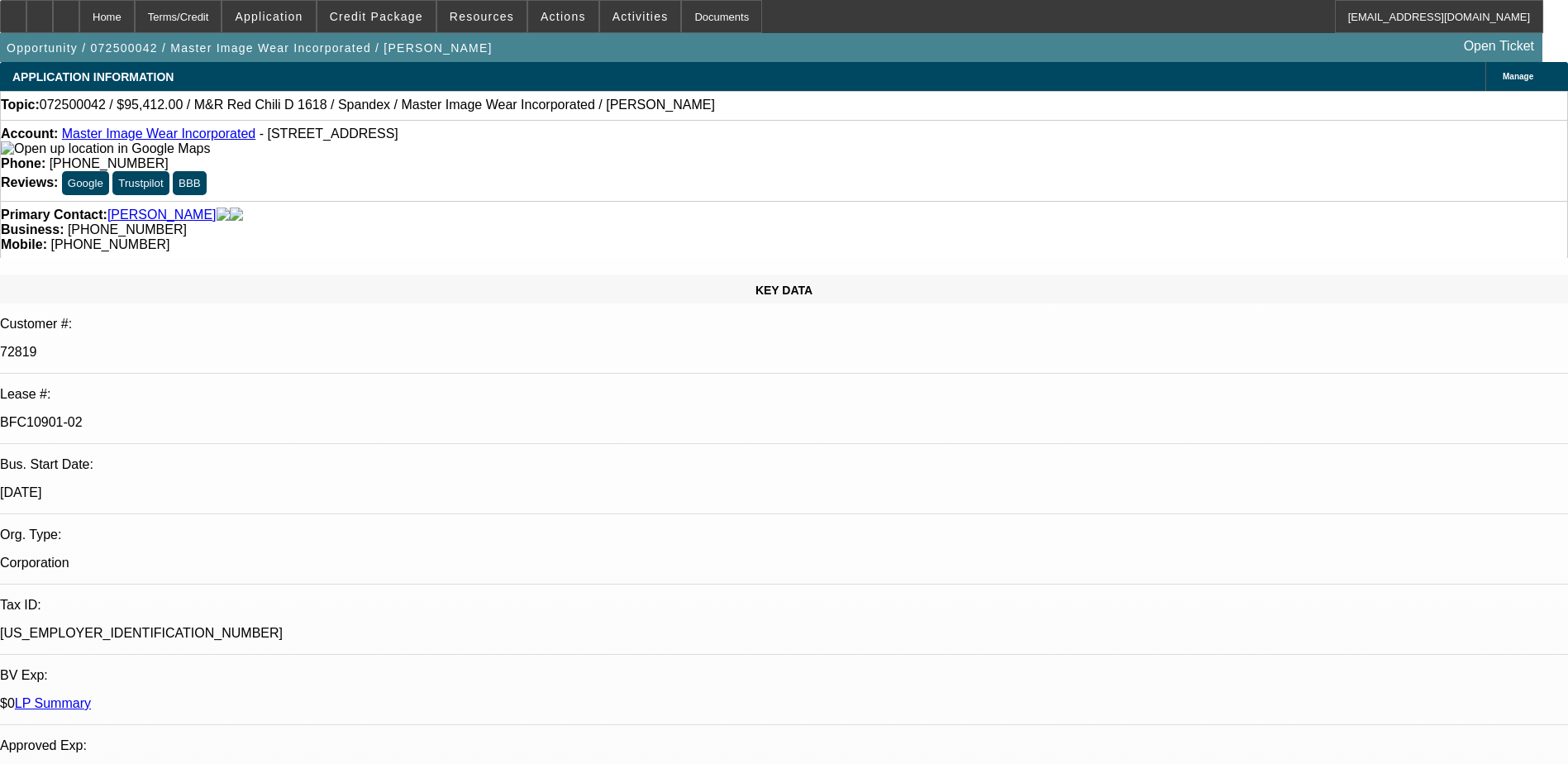
select select "0"
select select "0.1"
select select "4"
select select "0"
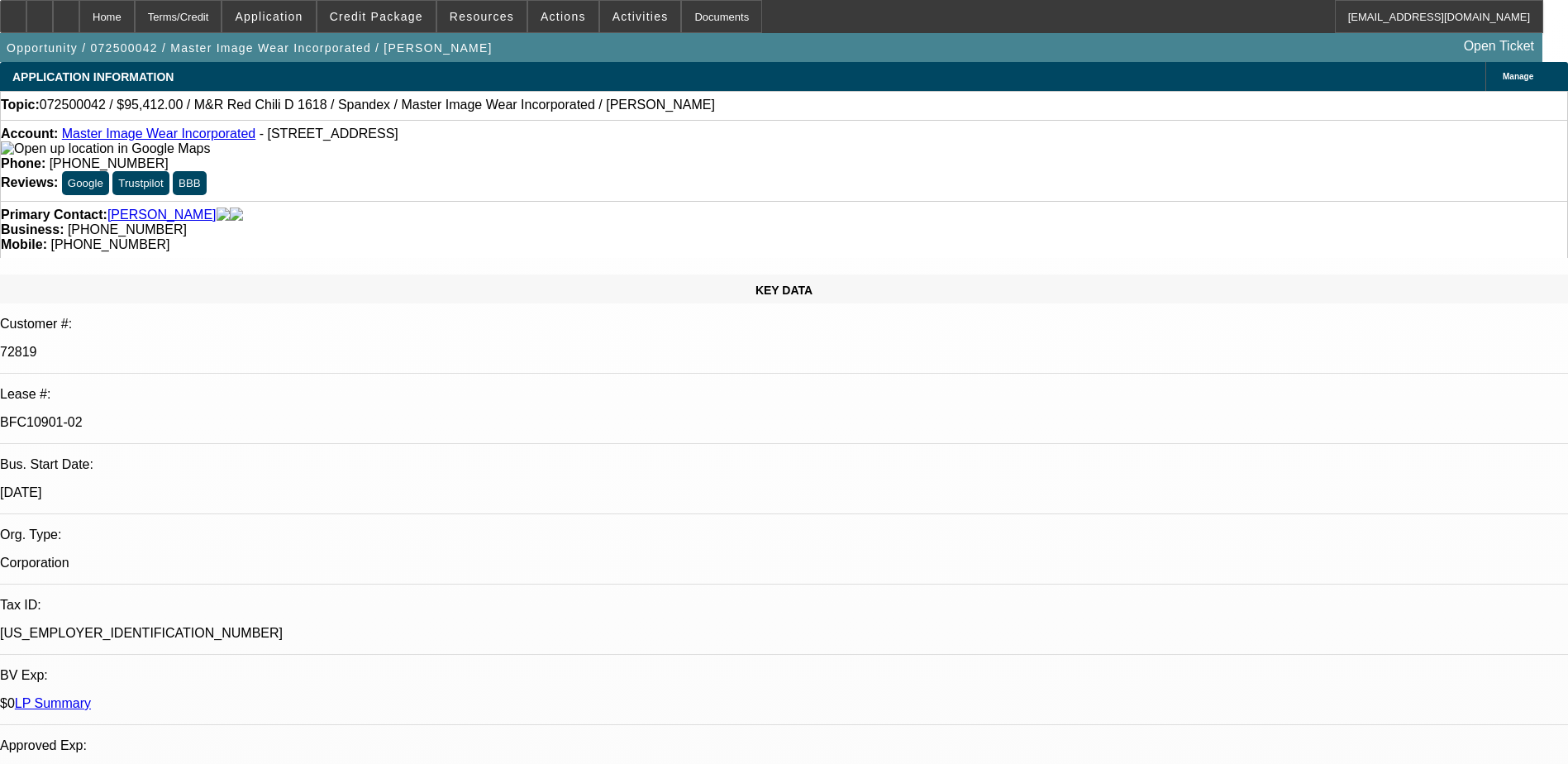
select select "0"
select select "0.1"
select select "4"
select select "0"
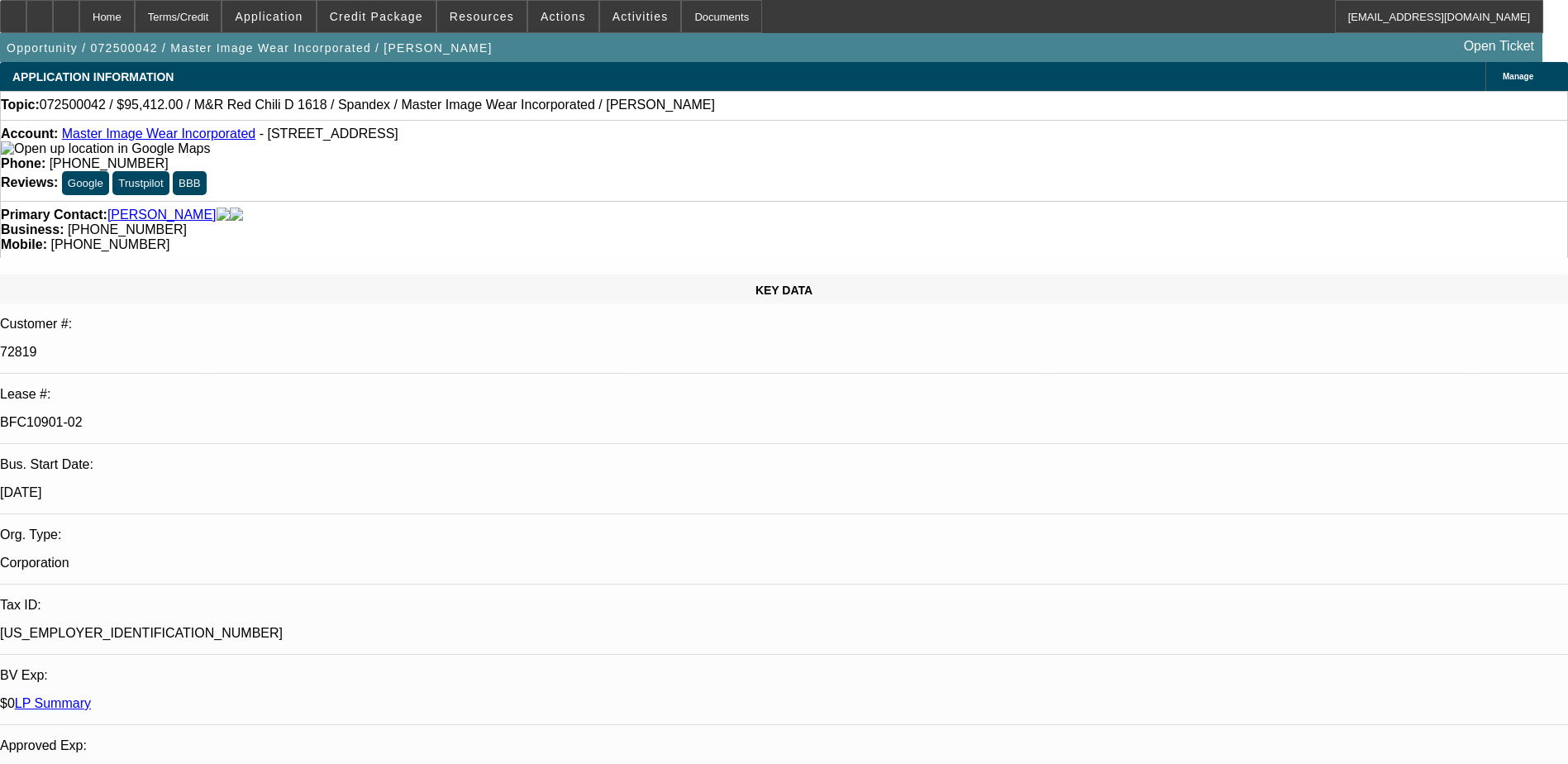
select select "3"
select select "0.1"
select select "4"
select select "0"
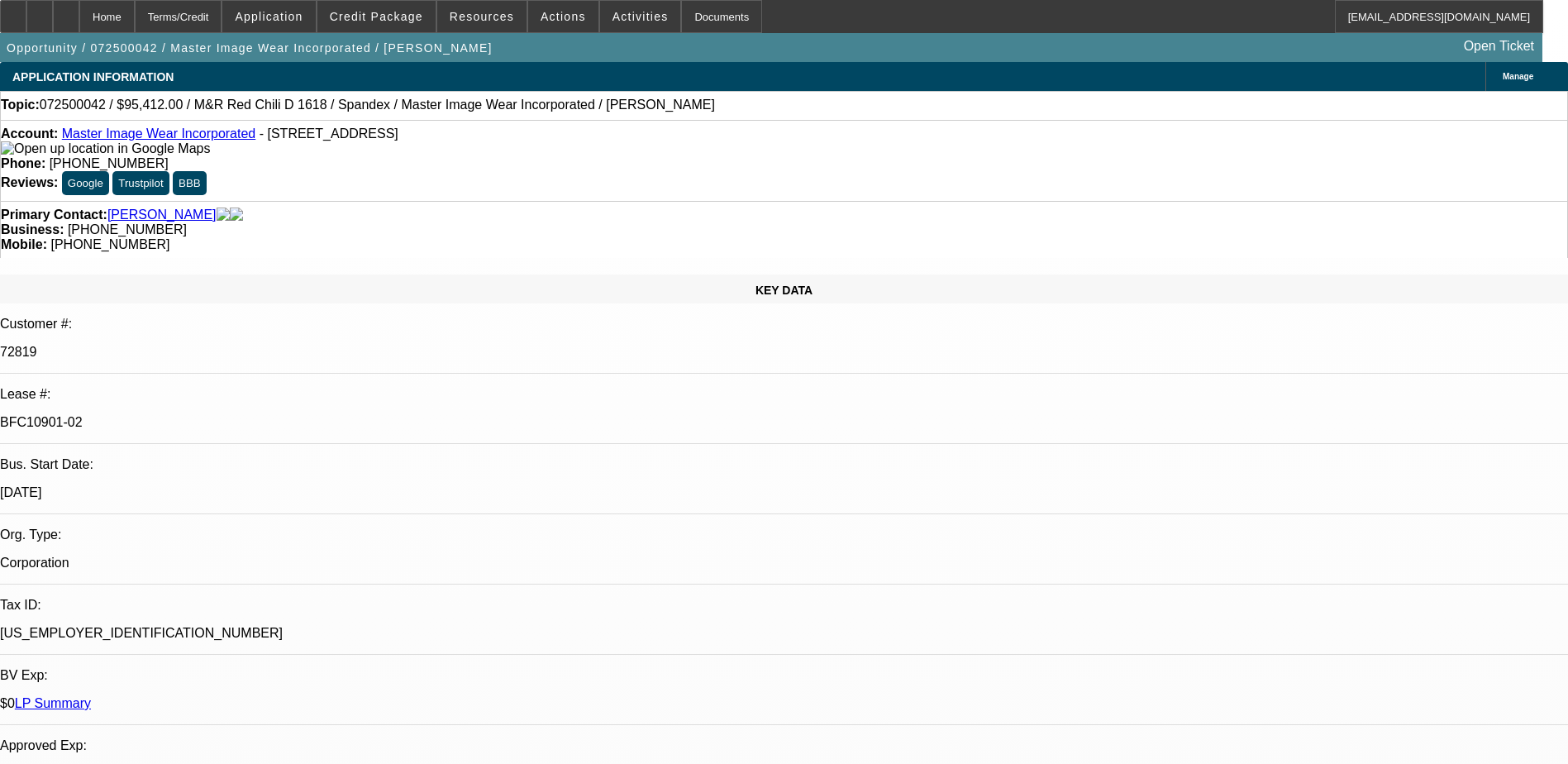
select select "3"
select select "0.1"
select select "4"
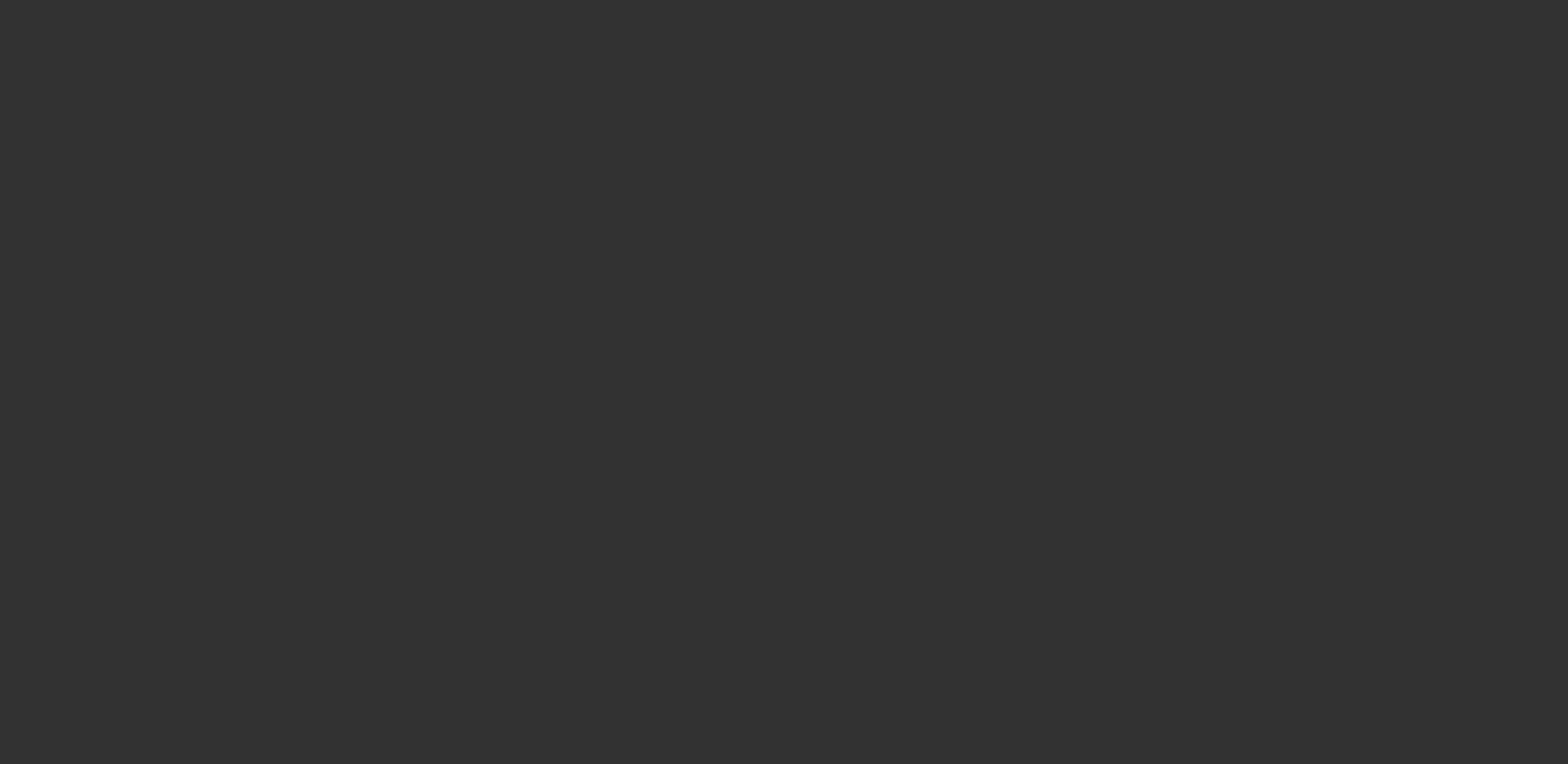
select select "0"
select select "2"
select select "0.1"
select select "4"
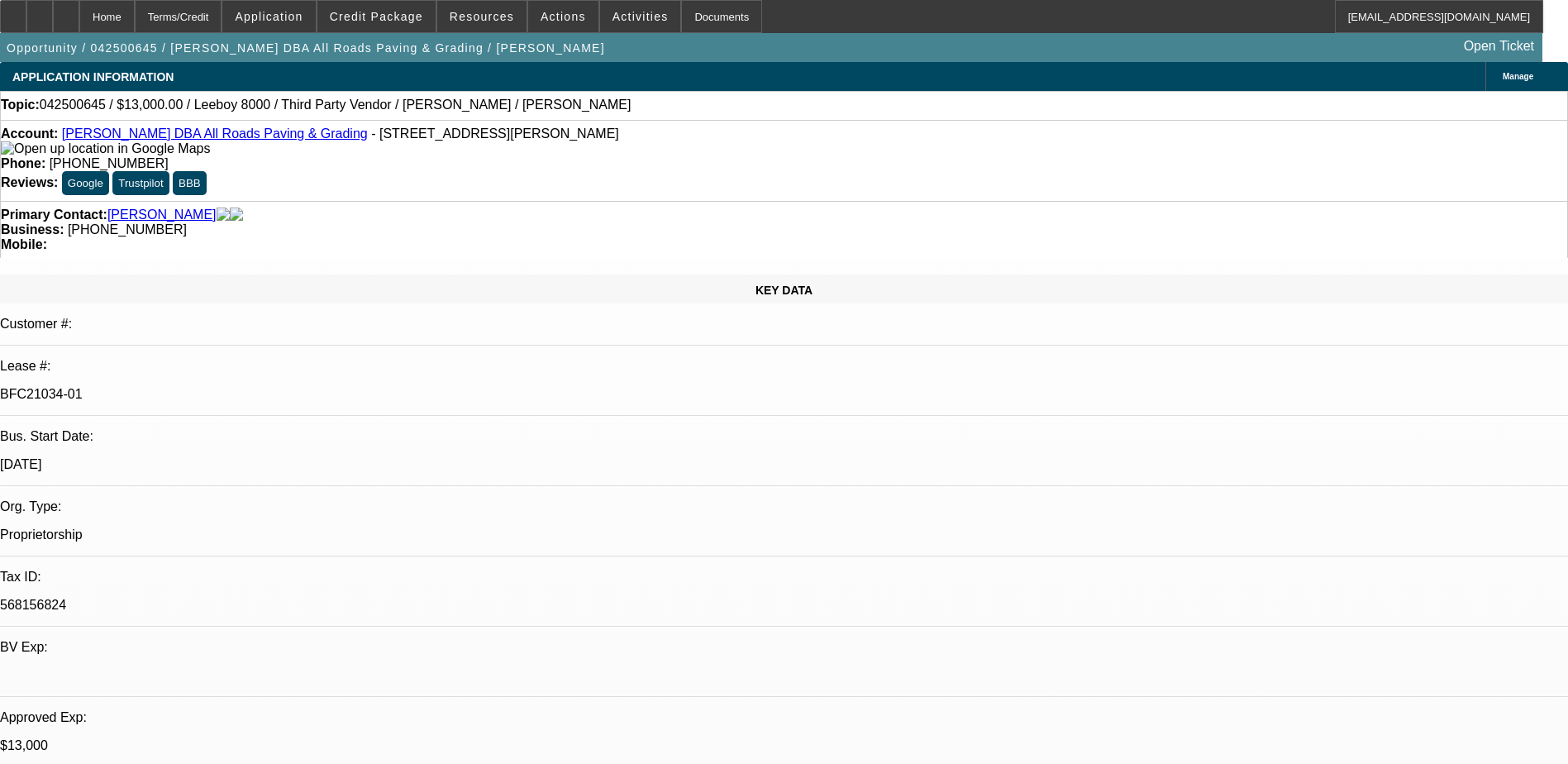
select select "0"
select select "3"
select select "0.1"
select select "5"
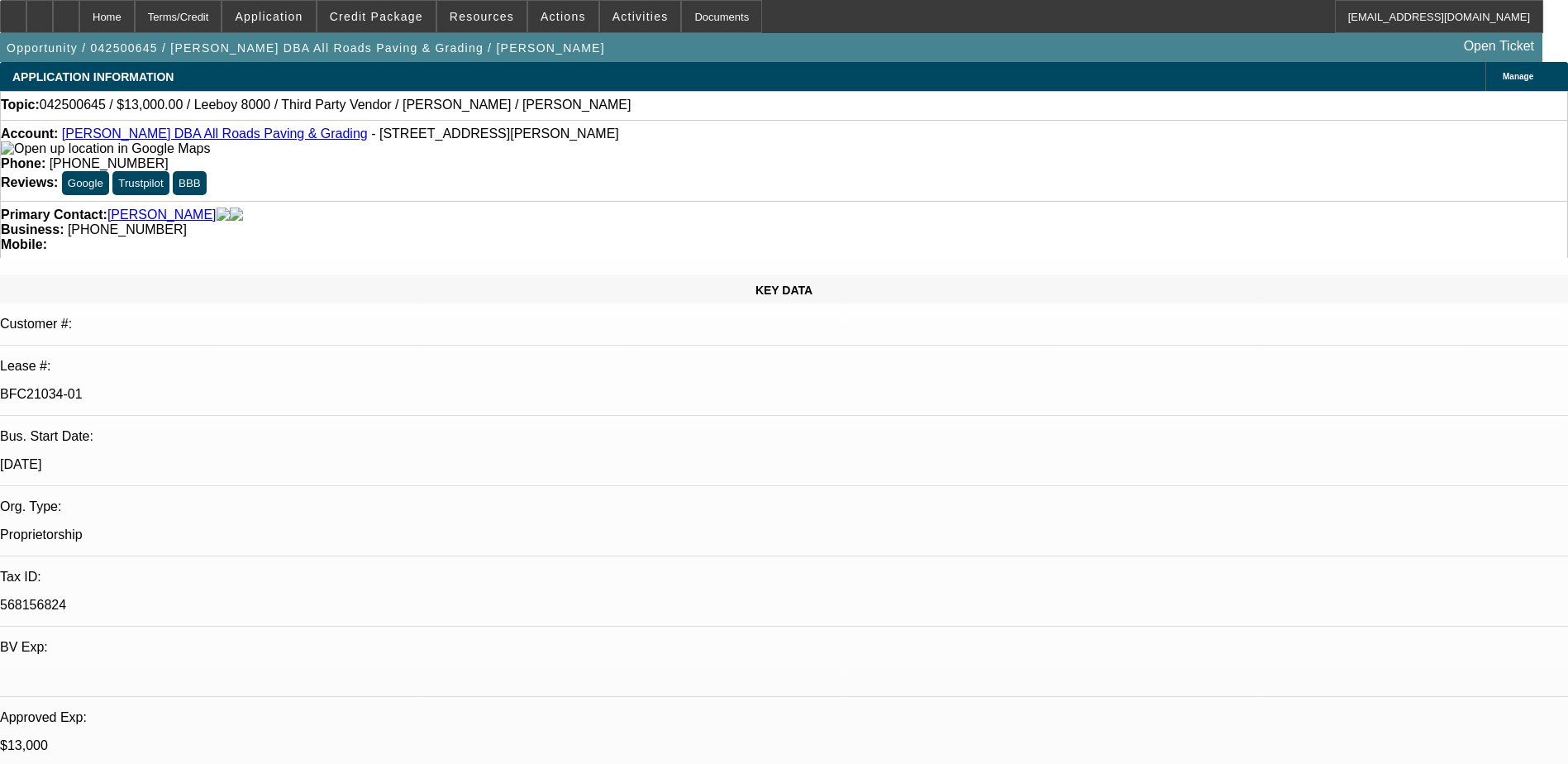
select select "0"
select select "3"
select select "0.1"
select select "5"
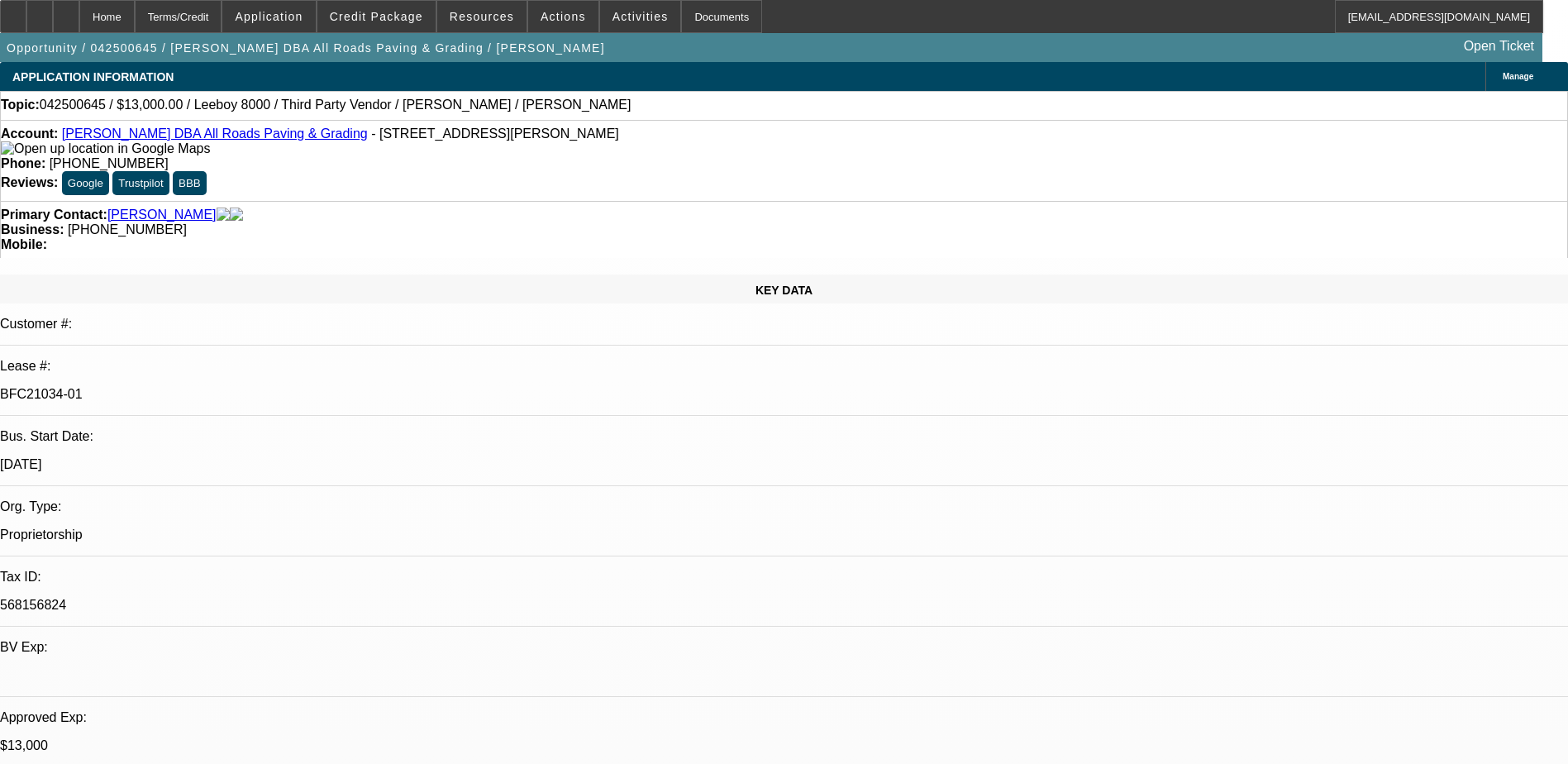
select select "0"
select select "3"
select select "0.1"
select select "5"
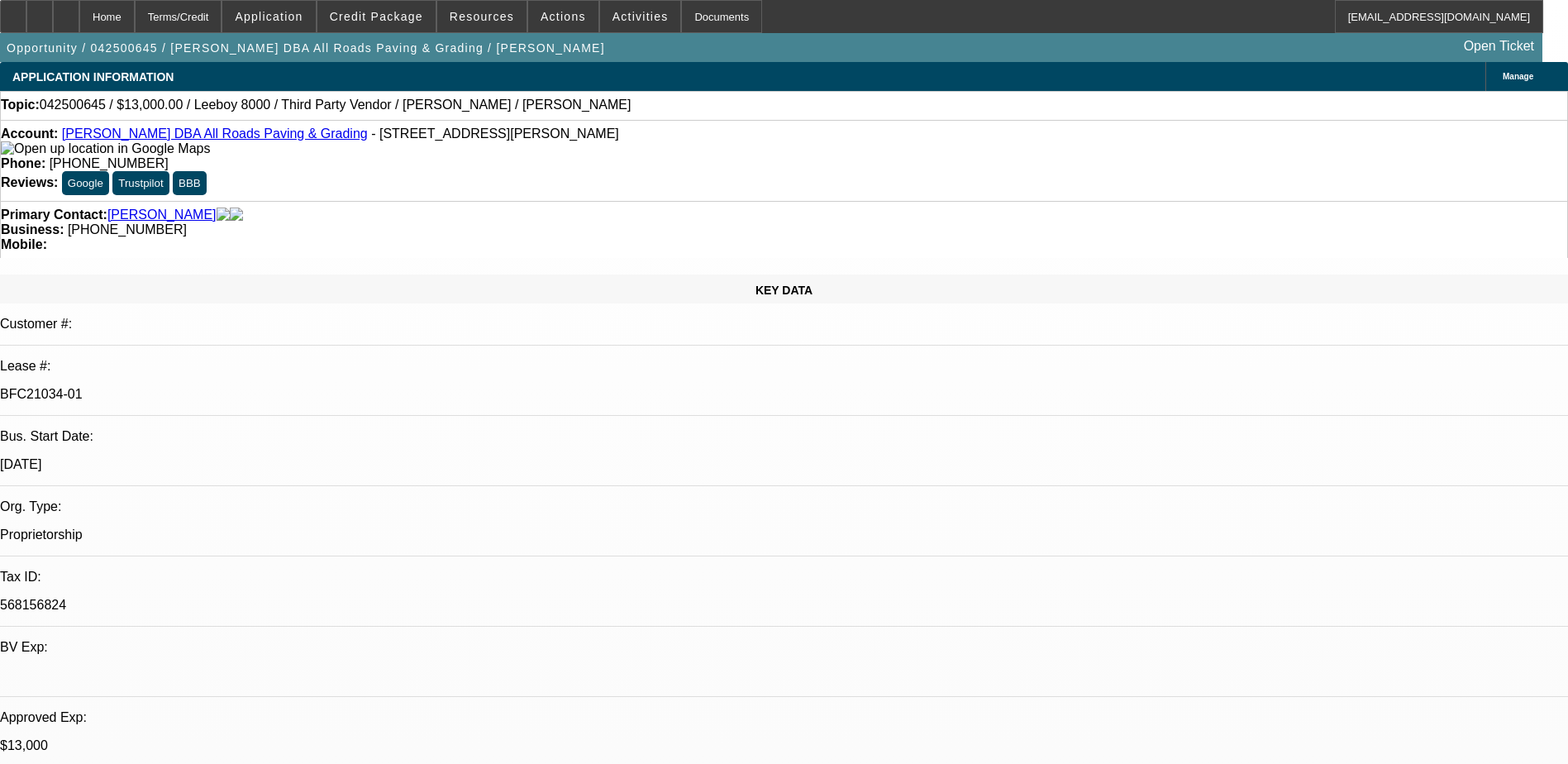
select select "0"
select select "3"
select select "0.1"
select select "5"
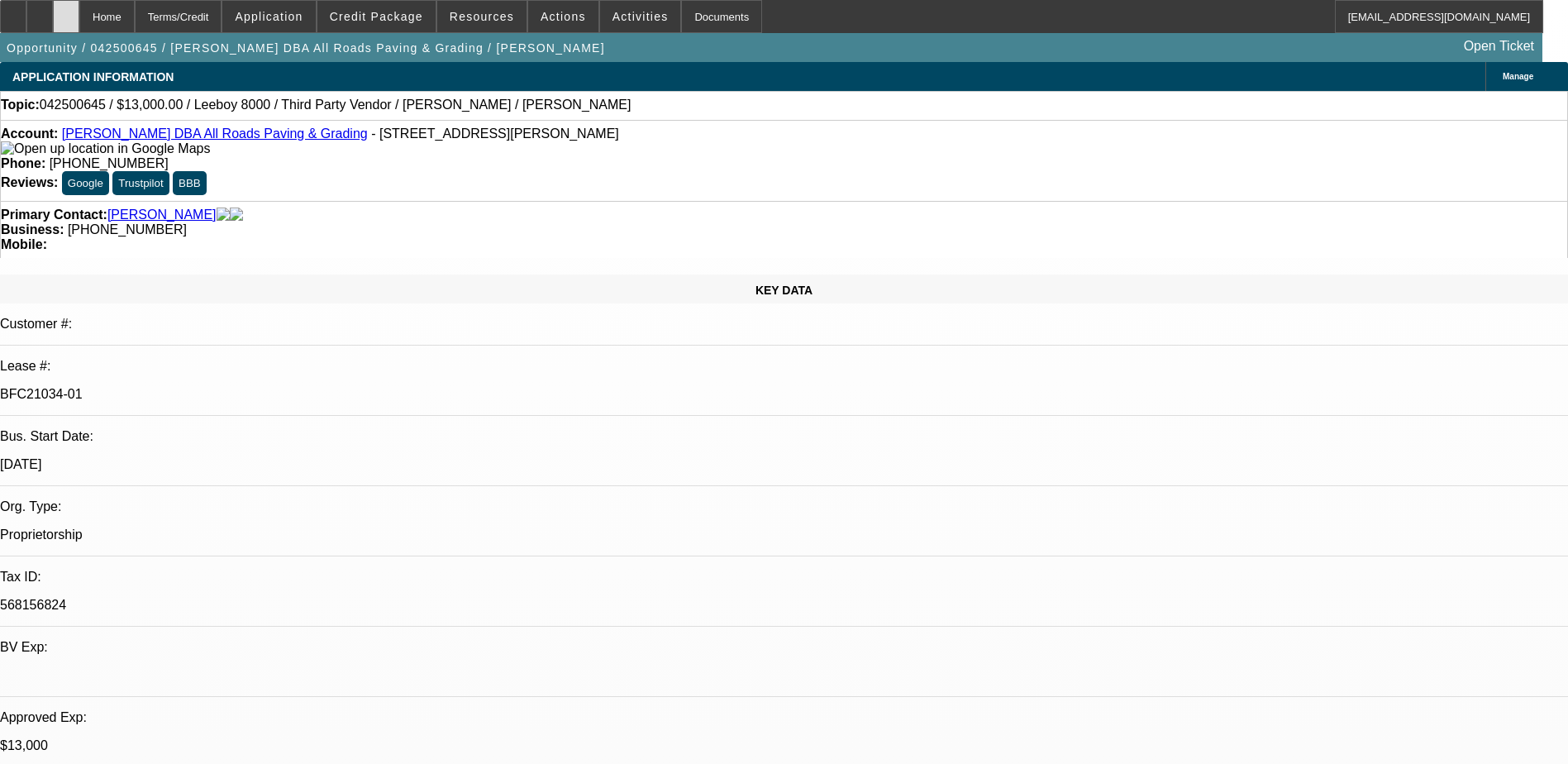
click at [79, 15] on div at bounding box center [66, 16] width 26 height 33
select select "0"
select select "0.1"
select select "0"
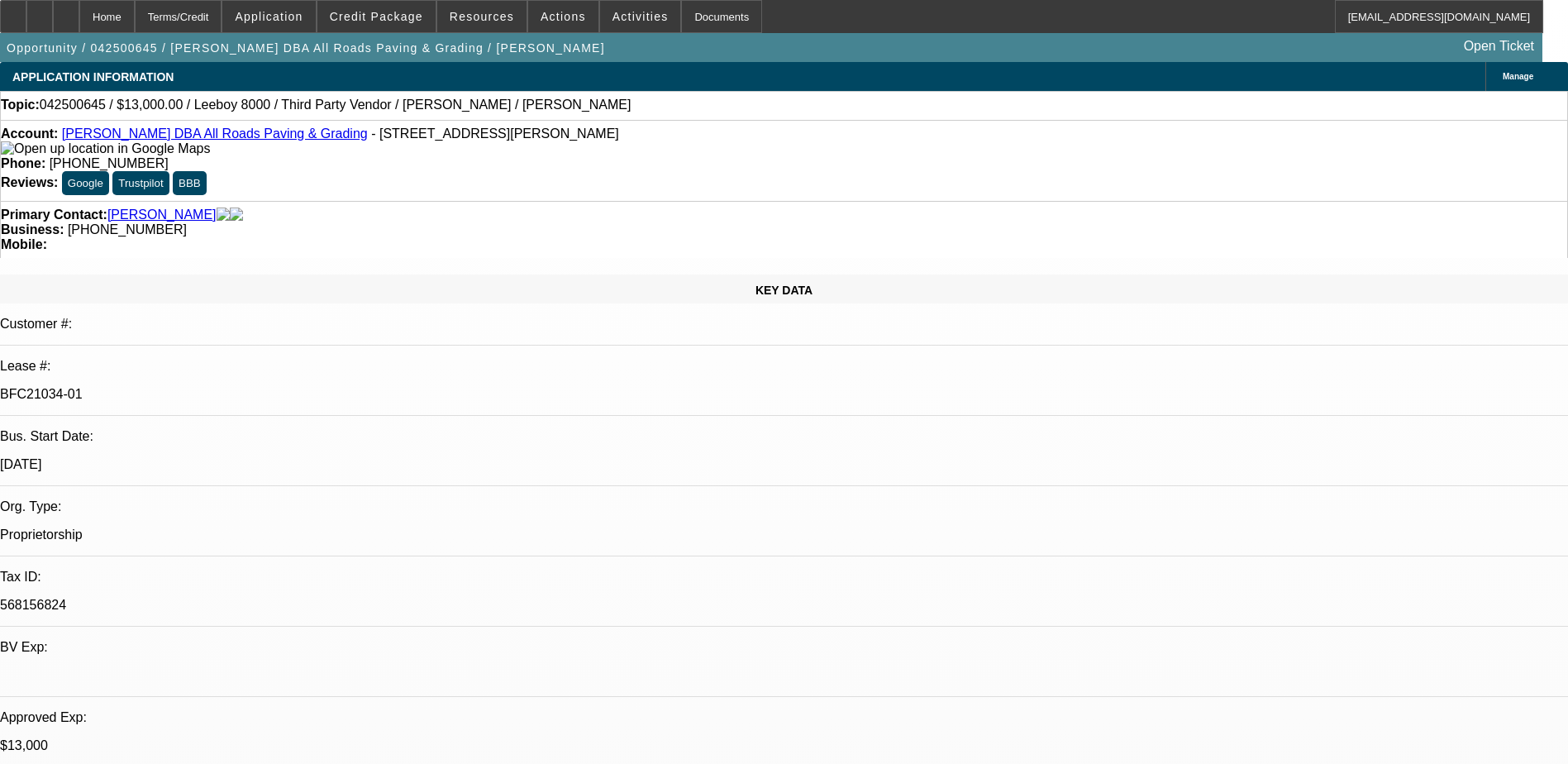
select select "0"
select select "0.1"
select select "0"
select select "0.1"
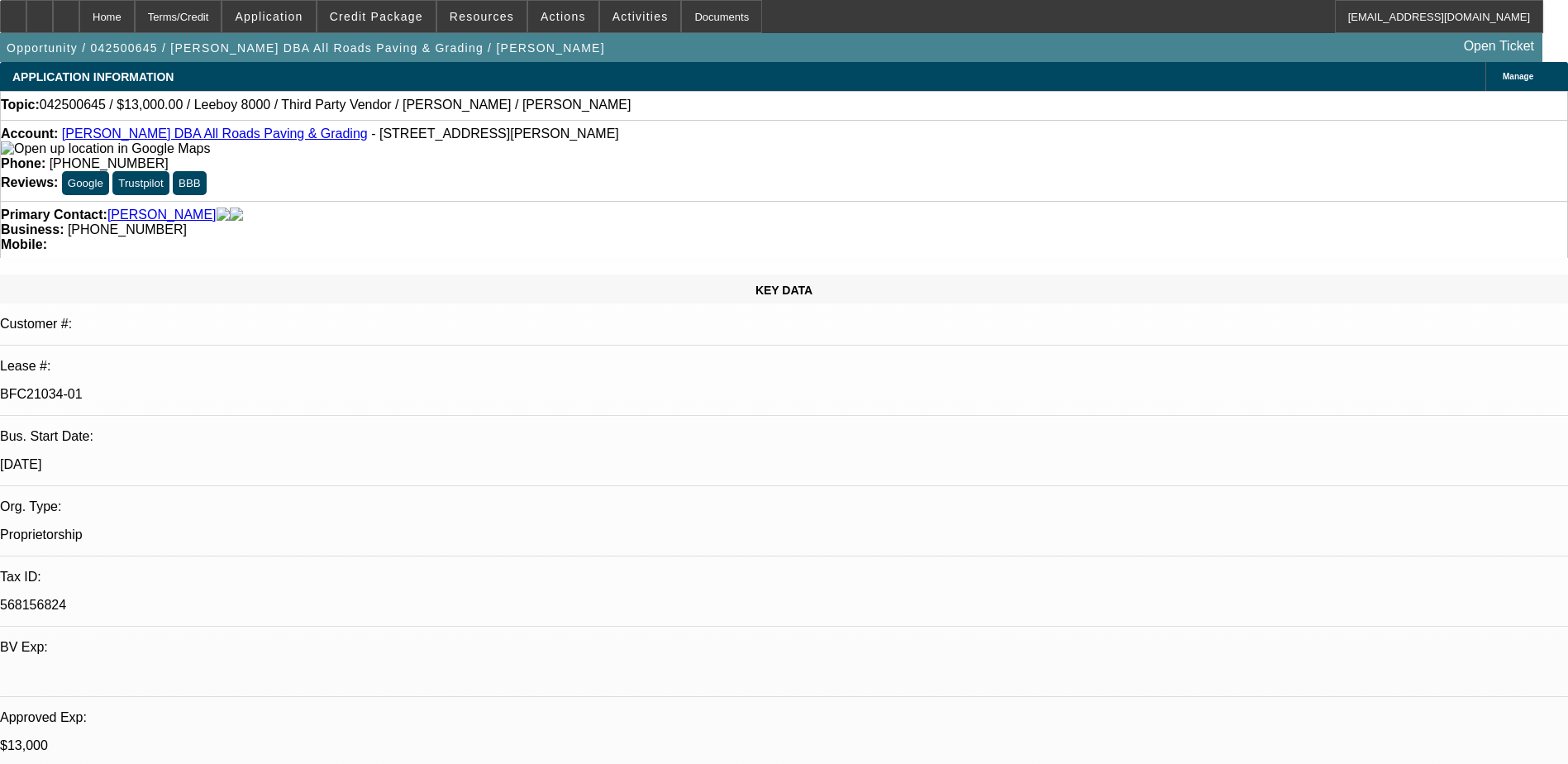
select select "0"
select select "0.1"
select select "1"
select select "3"
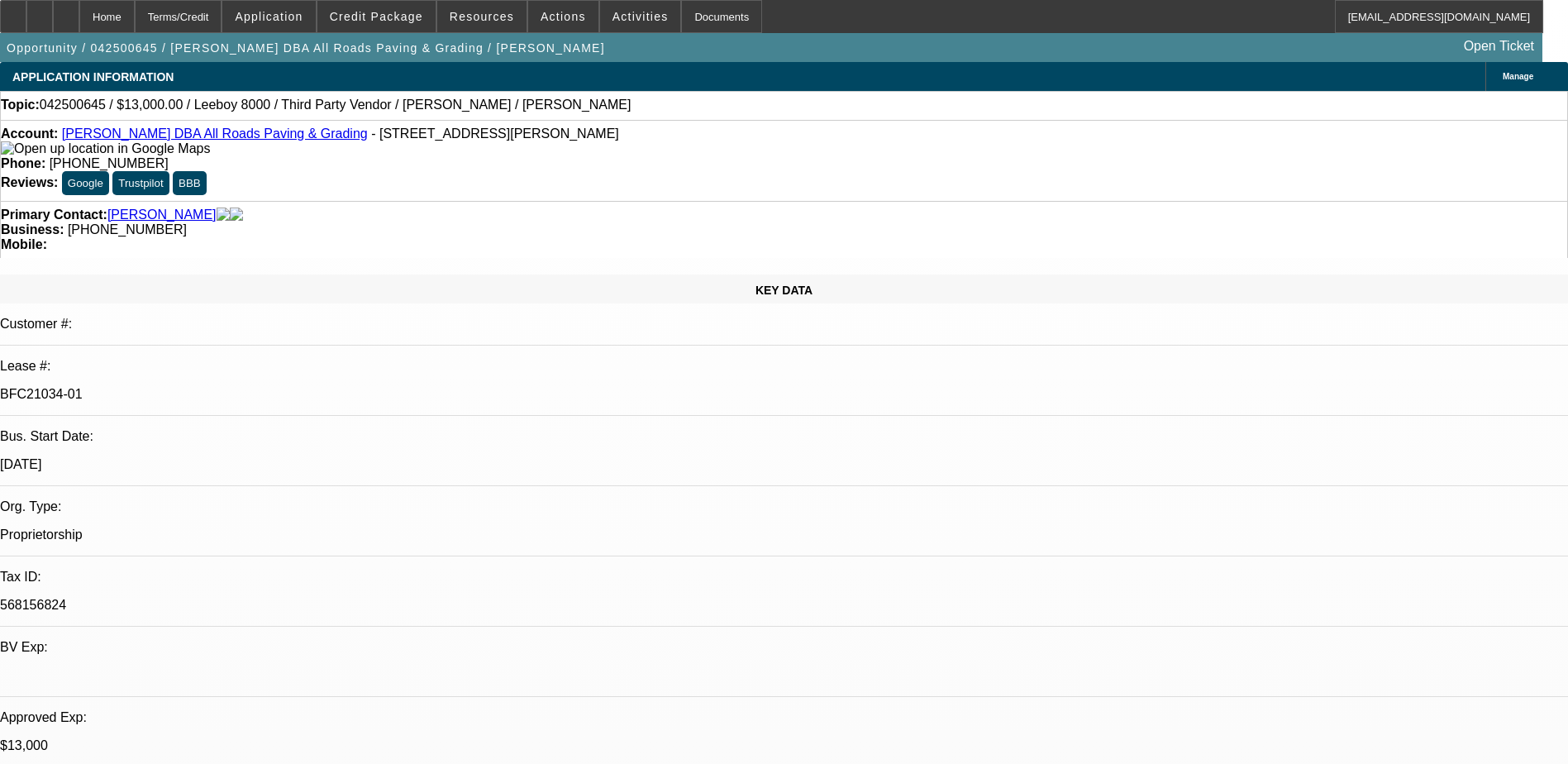
select select "5"
select select "1"
select select "3"
select select "5"
select select "1"
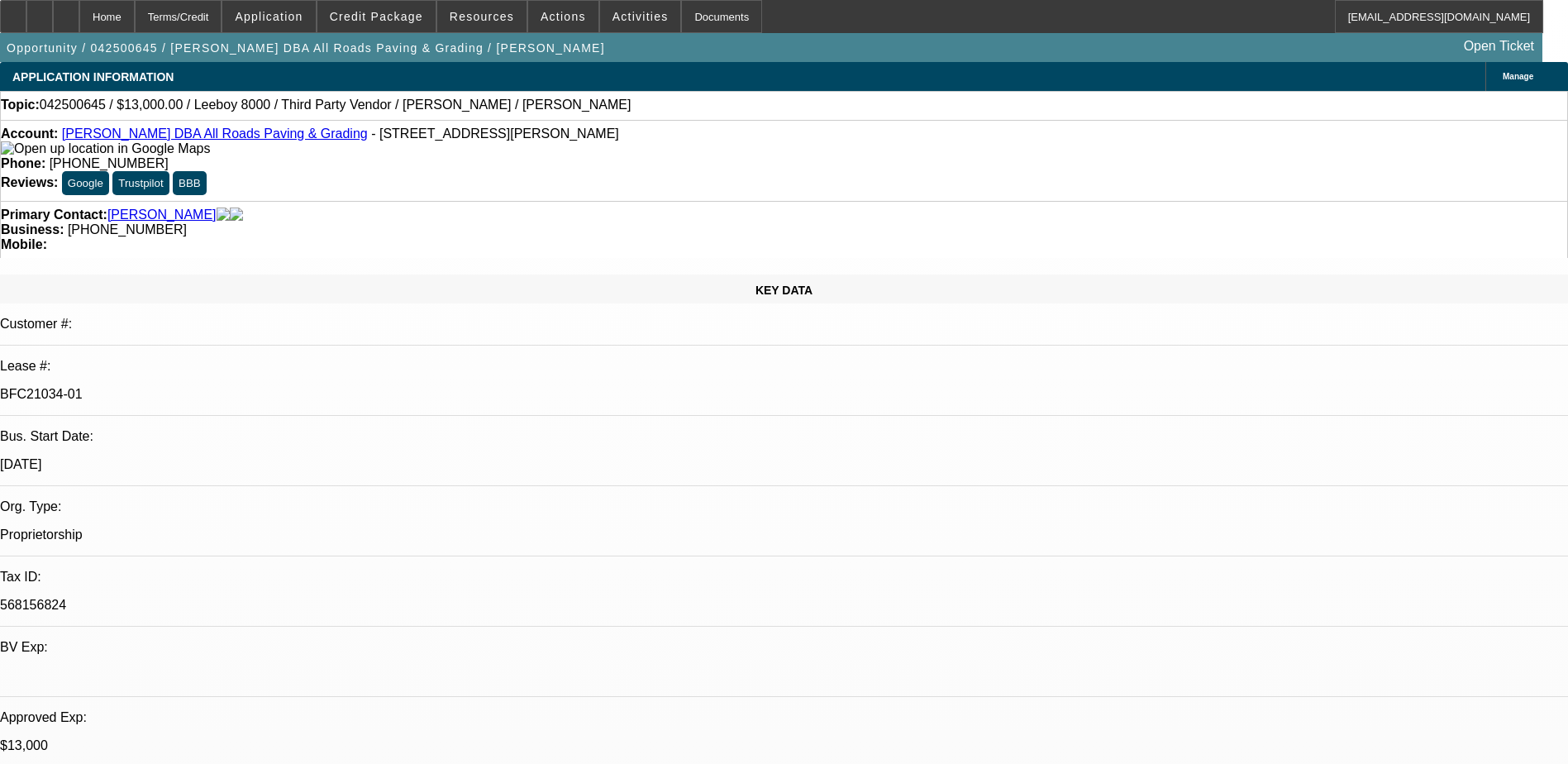
select select "3"
select select "5"
select select "1"
select select "3"
select select "5"
